Goal: Task Accomplishment & Management: Use online tool/utility

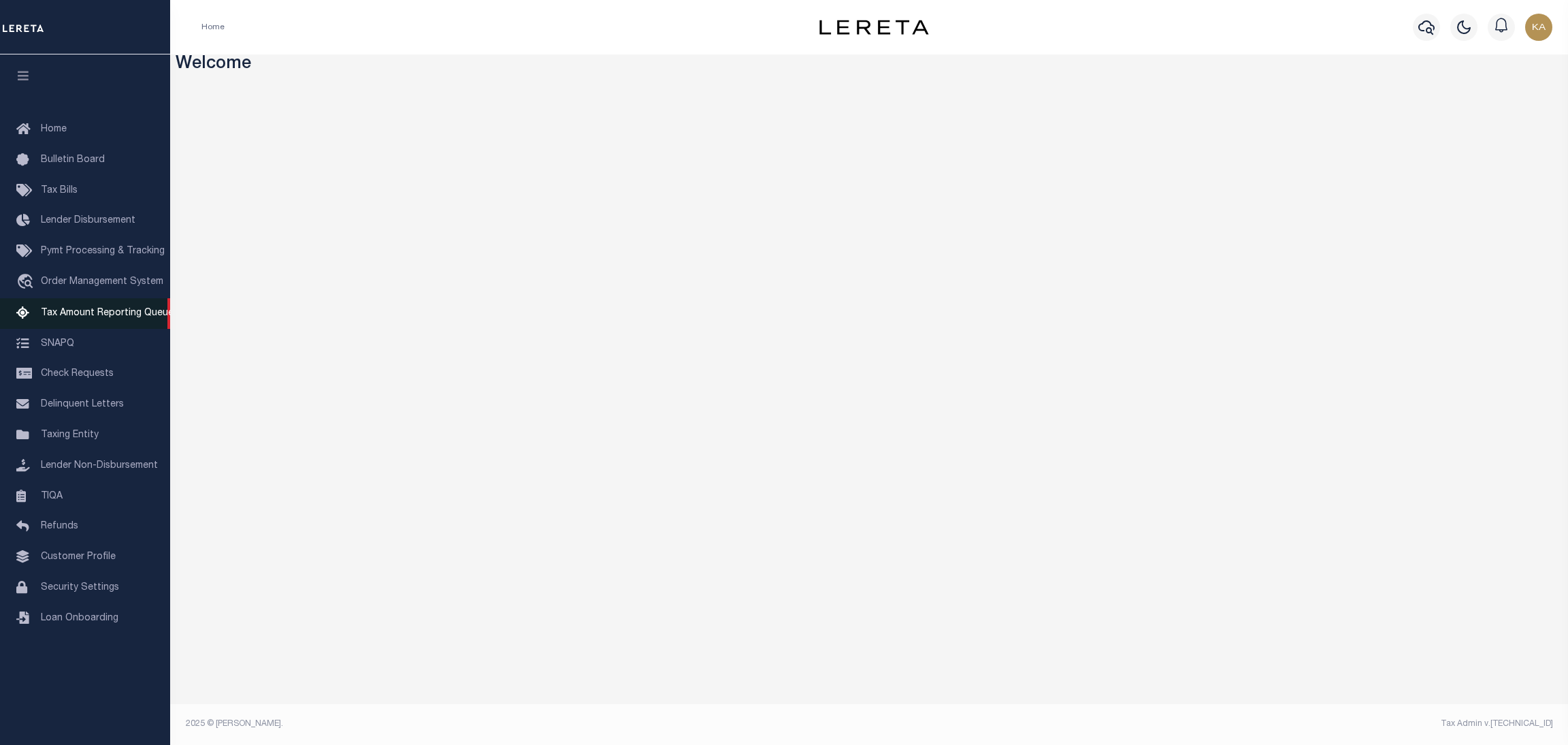
click at [69, 316] on span "Tax Amount Reporting Queue" at bounding box center [107, 313] width 133 height 10
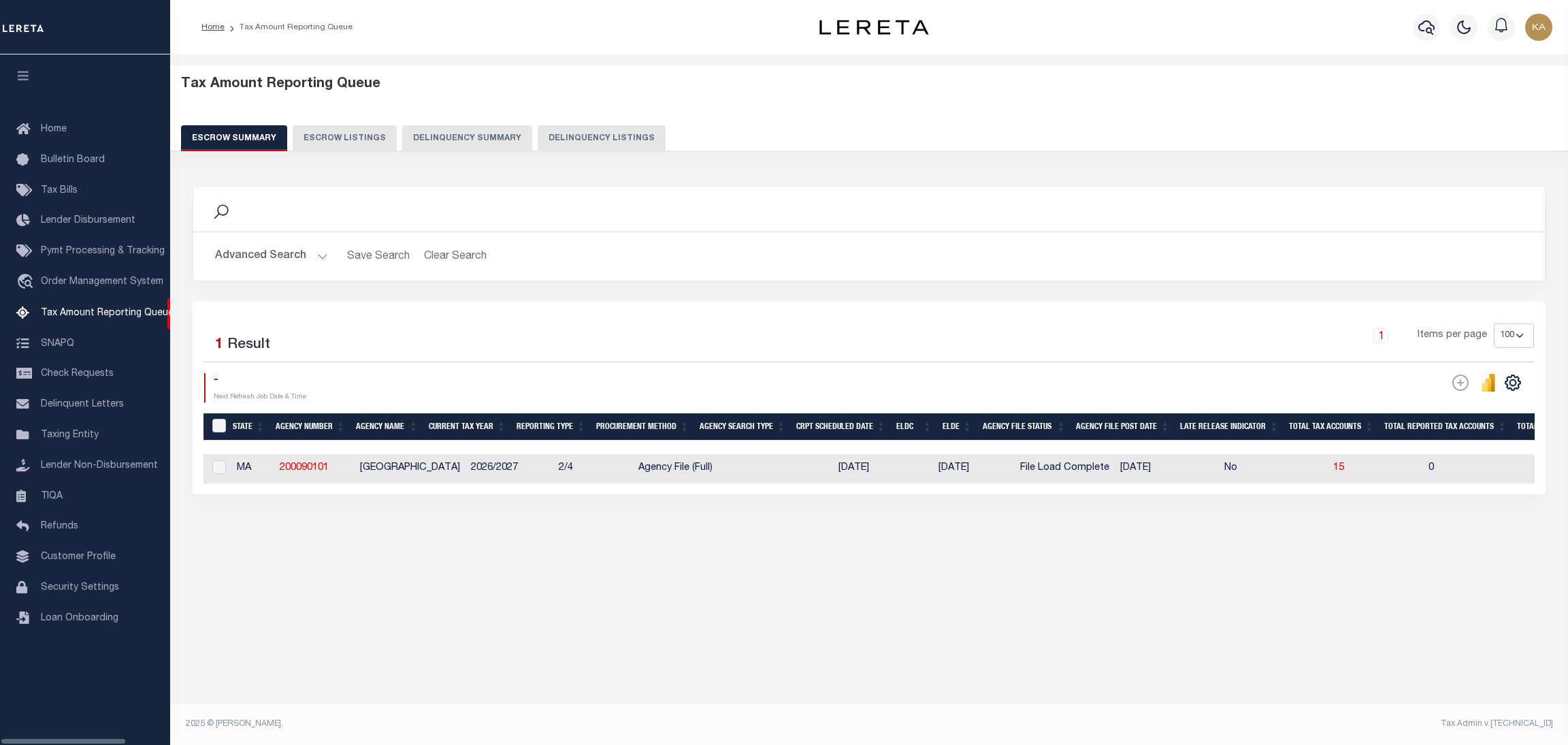
select select
select select "100"
click at [285, 254] on button "Advanced Search" at bounding box center [272, 256] width 113 height 27
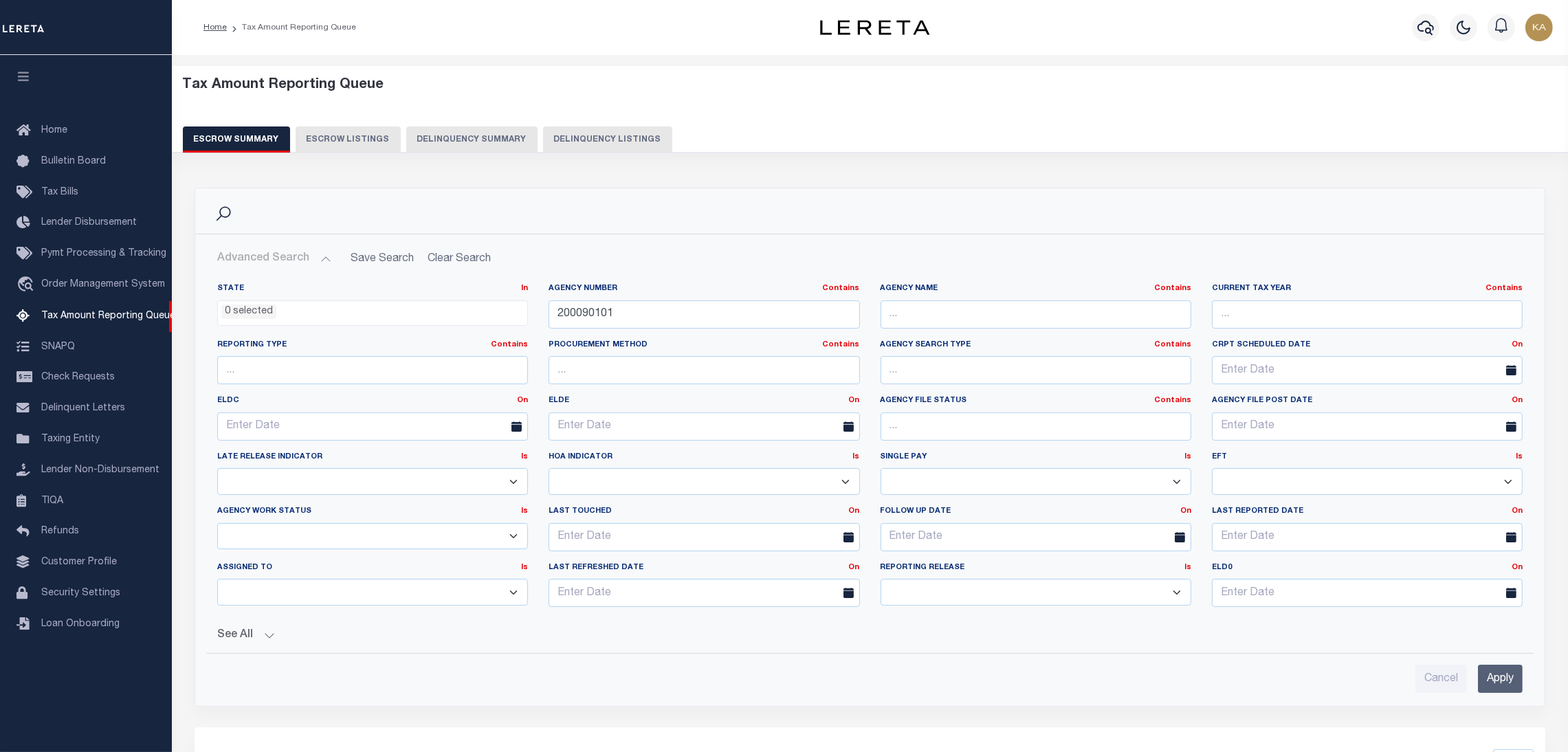
scroll to position [297, 0]
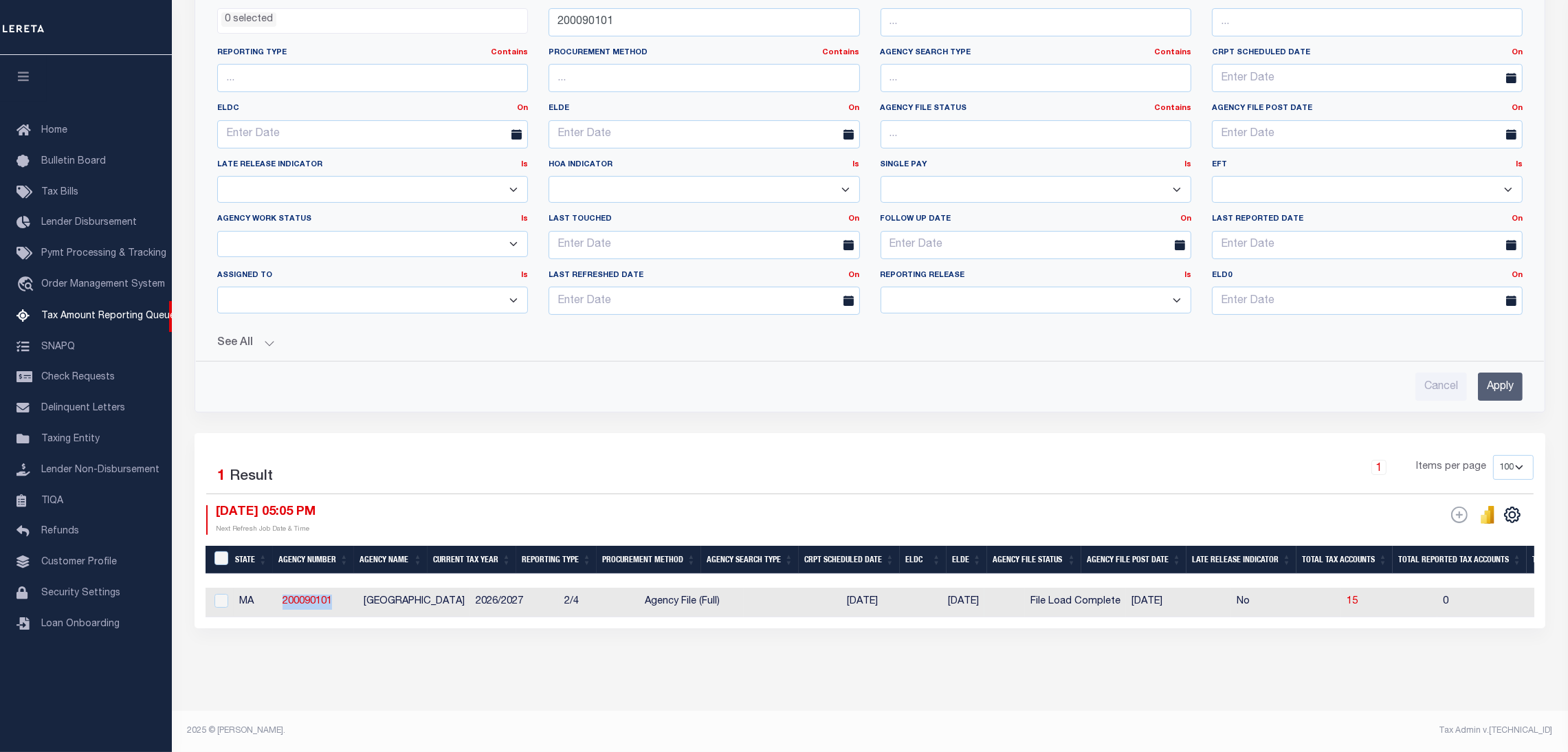
drag, startPoint x: 348, startPoint y: 608, endPoint x: 279, endPoint y: 605, distance: 69.1
click at [279, 605] on td "200090101" at bounding box center [317, 602] width 81 height 30
checkbox input "true"
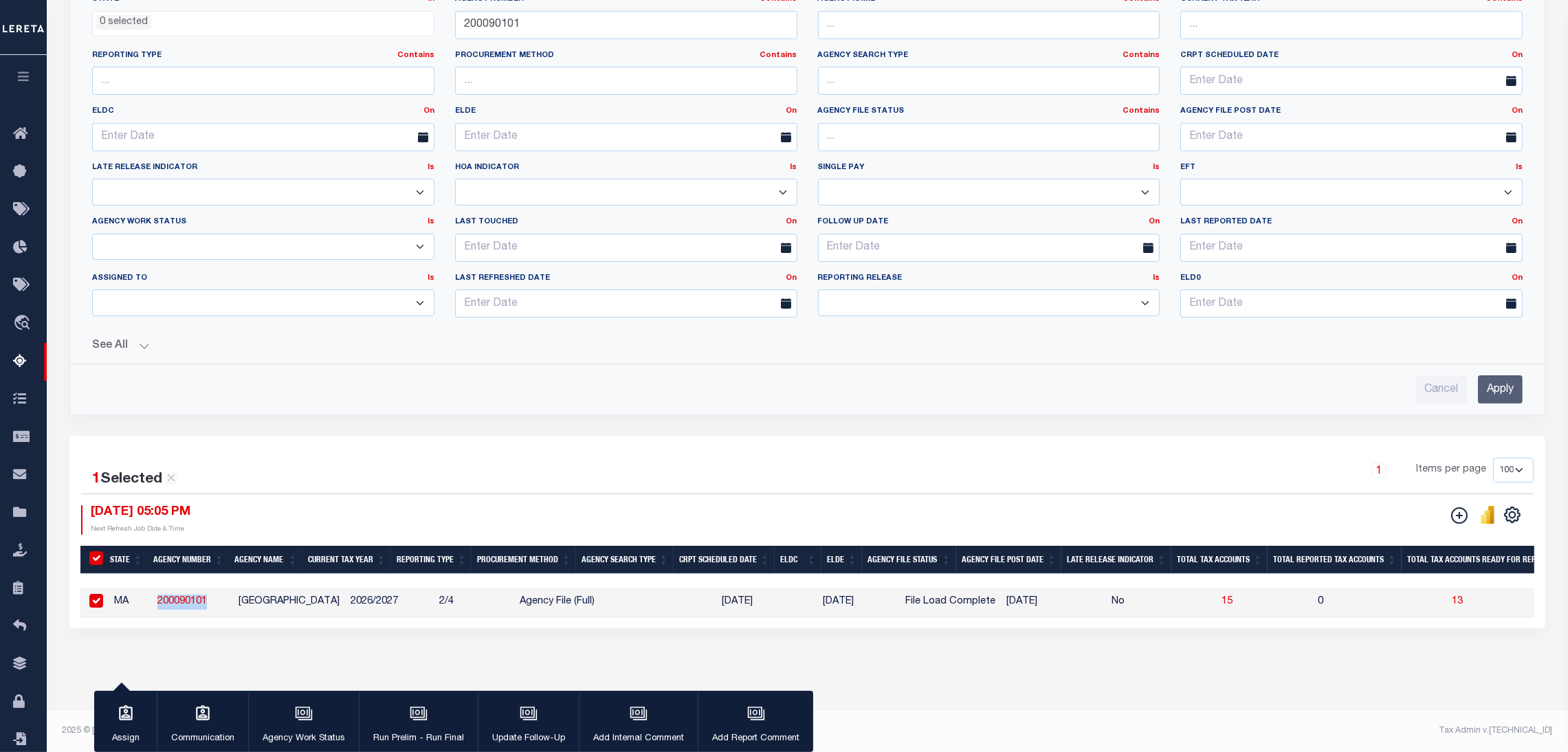
copy link "200090101"
